Goal: Transaction & Acquisition: Subscribe to service/newsletter

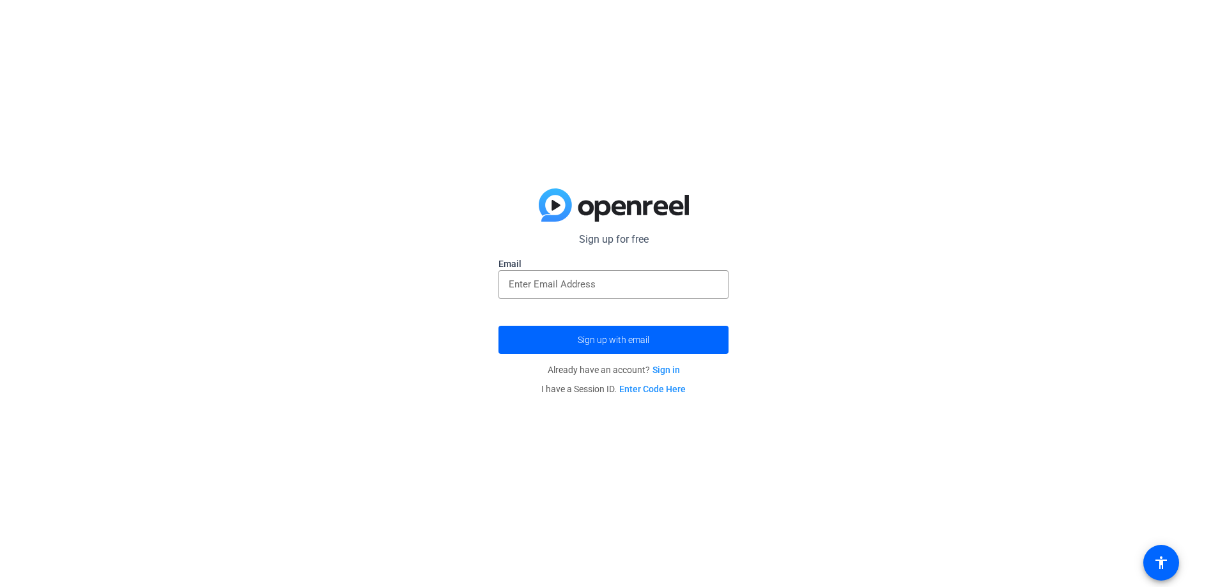
click at [661, 373] on link "Sign in" at bounding box center [666, 370] width 27 height 10
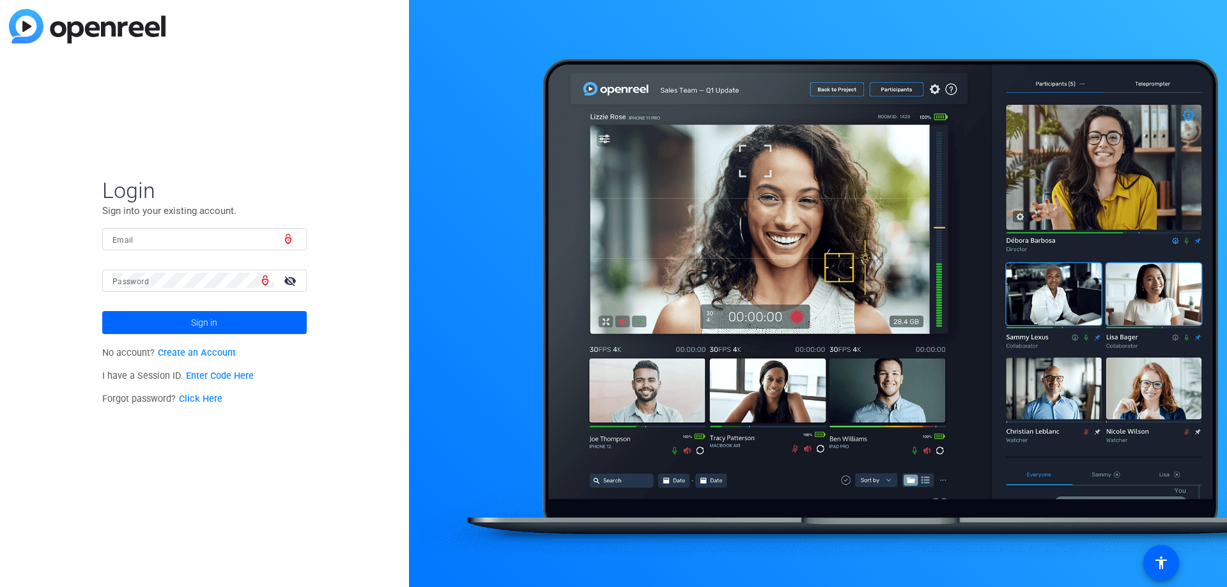
click at [215, 355] on link "Create an Account" at bounding box center [197, 353] width 78 height 11
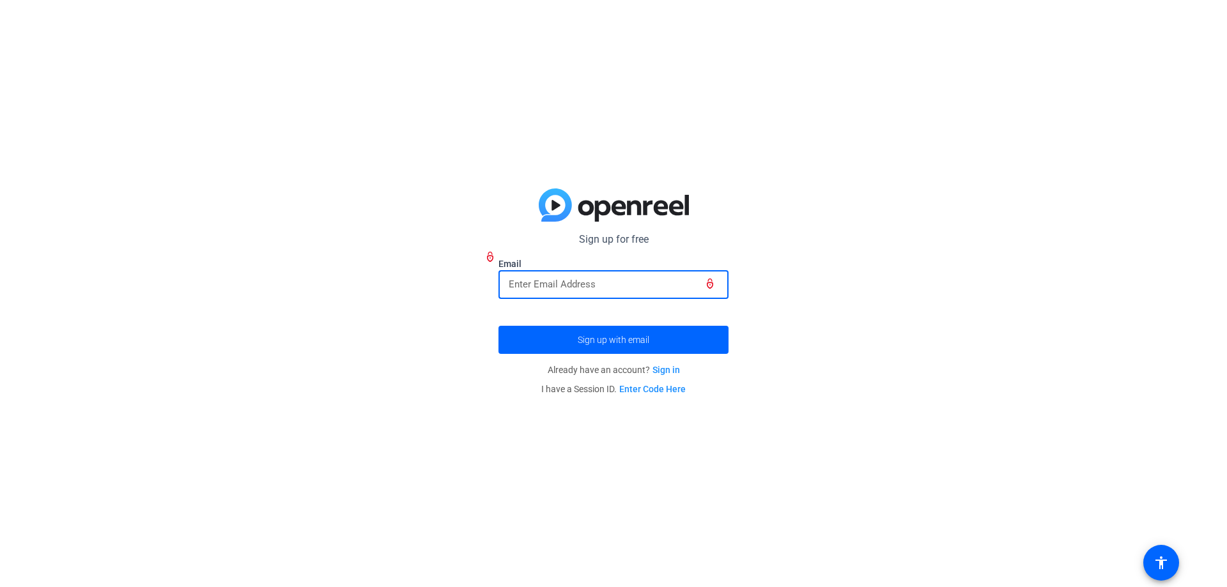
click at [592, 290] on input "email" at bounding box center [614, 284] width 210 height 15
type input "[EMAIL_ADDRESS][DOMAIN_NAME]"
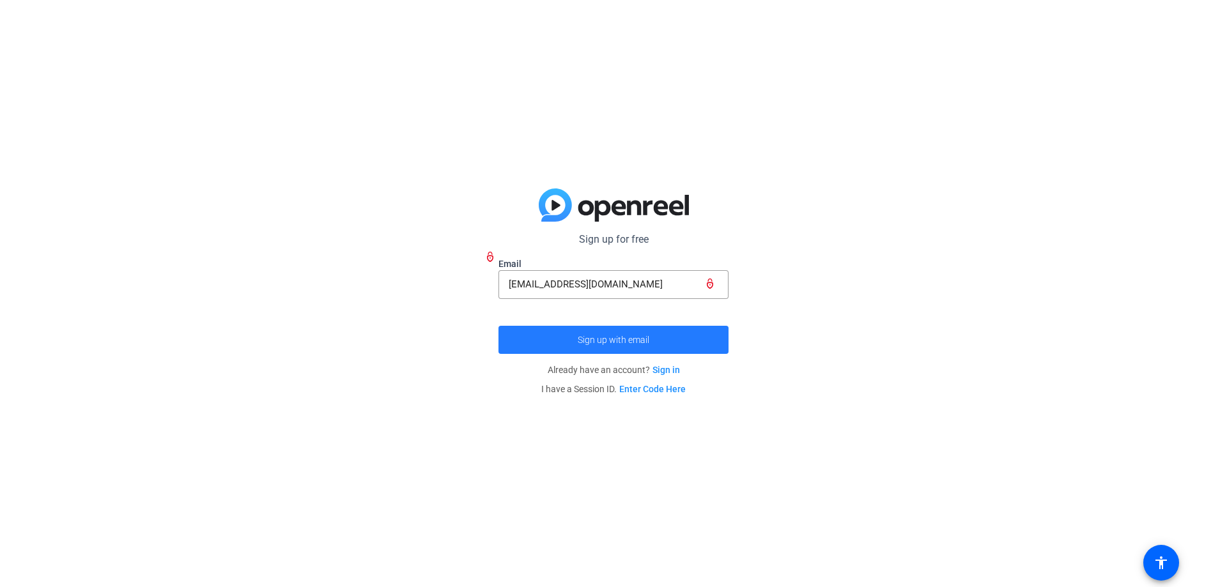
click at [631, 340] on span "Sign up with email" at bounding box center [614, 340] width 72 height 0
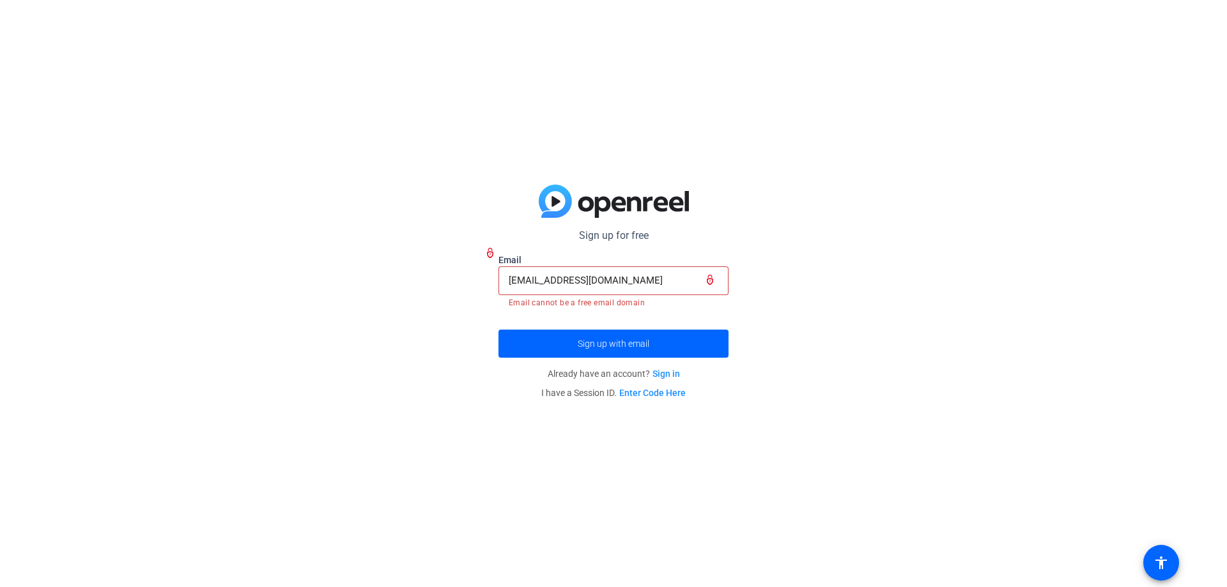
click at [647, 283] on input "[EMAIL_ADDRESS][DOMAIN_NAME]" at bounding box center [614, 280] width 210 height 15
click at [507, 279] on div "[EMAIL_ADDRESS][DOMAIN_NAME]" at bounding box center [613, 281] width 230 height 29
click at [510, 280] on input "[EMAIL_ADDRESS][DOMAIN_NAME]" at bounding box center [614, 280] width 210 height 15
click at [653, 340] on span "submit" at bounding box center [613, 343] width 230 height 31
click at [638, 344] on span "Sign up with email" at bounding box center [614, 344] width 72 height 0
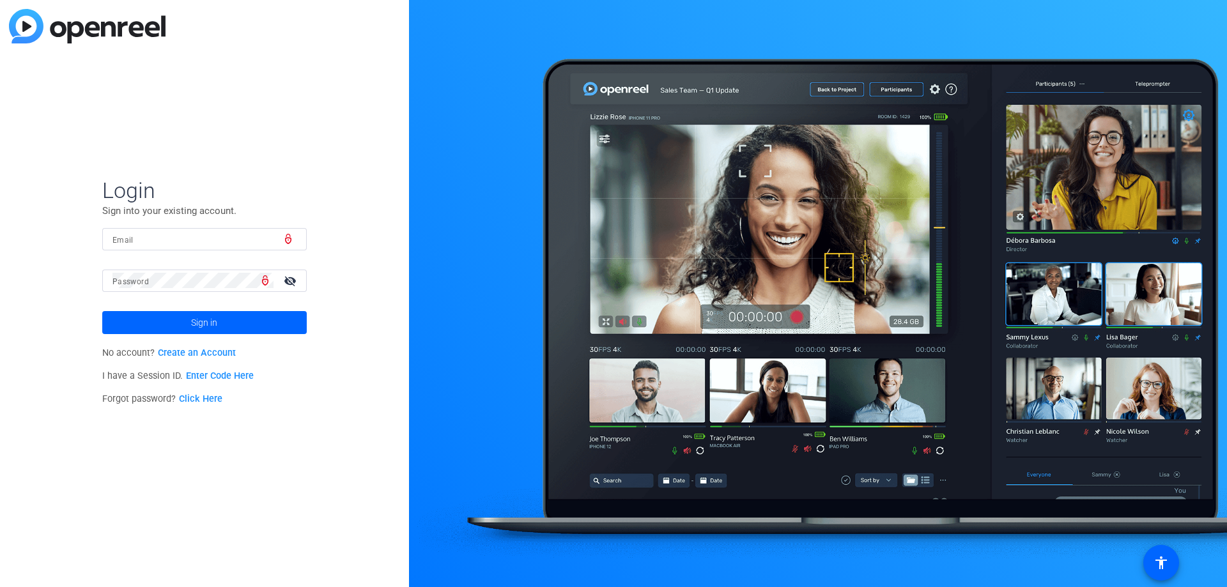
click at [57, 27] on img at bounding box center [87, 26] width 157 height 35
click at [119, 33] on img at bounding box center [87, 26] width 157 height 35
